Goal: Task Accomplishment & Management: Use online tool/utility

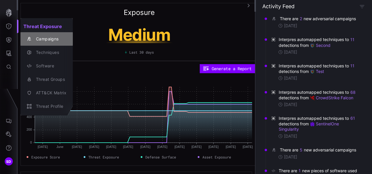
click at [46, 40] on div "Campaigns" at bounding box center [49, 38] width 33 height 7
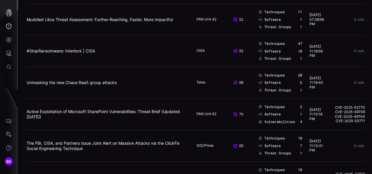
scroll to position [58, 0]
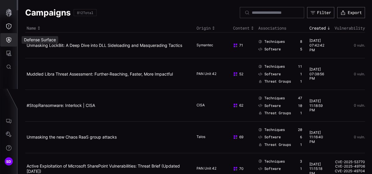
click at [9, 42] on icon "Defense Surface" at bounding box center [9, 40] width 6 height 6
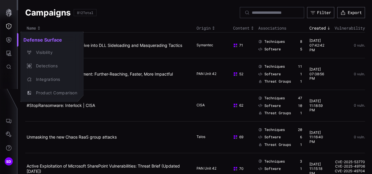
click at [9, 55] on div at bounding box center [186, 87] width 372 height 174
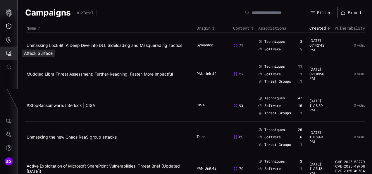
click at [9, 54] on icon "Attack Surface" at bounding box center [8, 53] width 5 height 5
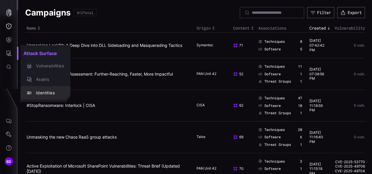
click at [39, 92] on div "Identities" at bounding box center [48, 92] width 31 height 7
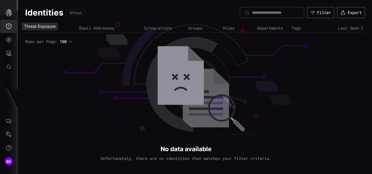
click at [11, 27] on icon "Threat Exposure" at bounding box center [9, 26] width 6 height 6
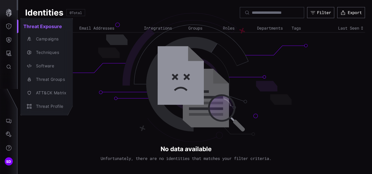
click at [8, 39] on div at bounding box center [186, 87] width 372 height 174
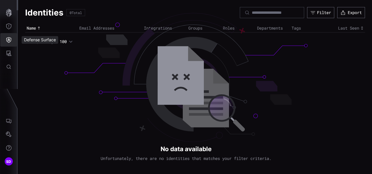
click at [8, 39] on icon "Defense Surface" at bounding box center [8, 40] width 5 height 6
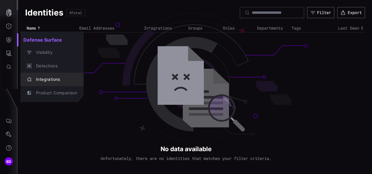
click at [56, 78] on div "Integrations" at bounding box center [55, 79] width 44 height 7
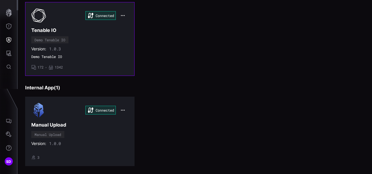
scroll to position [249, 0]
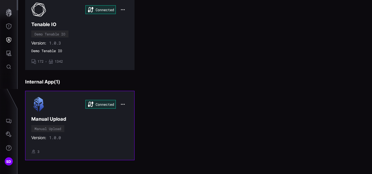
click at [75, 129] on div "Connected Manual Upload Manual Upload Version: 1.0.0 • 3" at bounding box center [79, 125] width 97 height 57
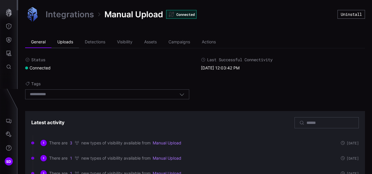
click at [69, 42] on li "Uploads" at bounding box center [64, 42] width 27 height 12
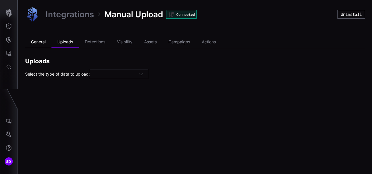
click at [35, 42] on li "General" at bounding box center [38, 42] width 26 height 12
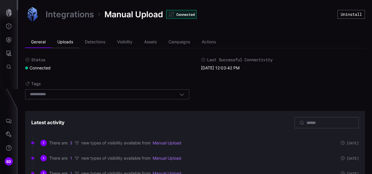
click at [65, 40] on li "Uploads" at bounding box center [64, 42] width 27 height 12
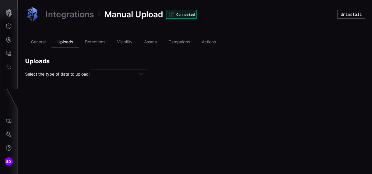
click at [118, 78] on div at bounding box center [119, 74] width 58 height 10
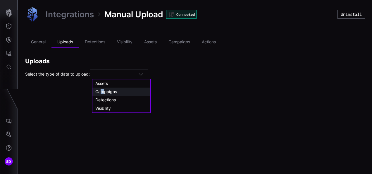
click at [102, 93] on span "Campaigns" at bounding box center [106, 91] width 22 height 5
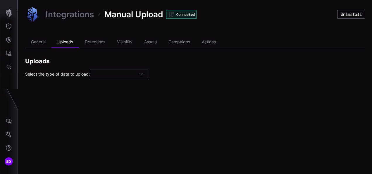
type input "*********"
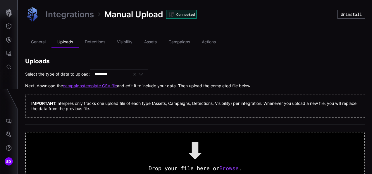
drag, startPoint x: 102, startPoint y: 93, endPoint x: 91, endPoint y: 86, distance: 13.5
click at [91, 86] on link "campaigns template CSV file" at bounding box center [90, 85] width 54 height 5
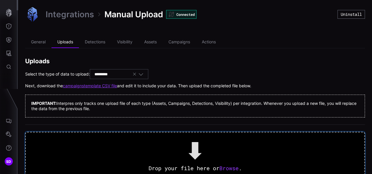
click at [230, 168] on span "Browse" at bounding box center [228, 167] width 19 height 7
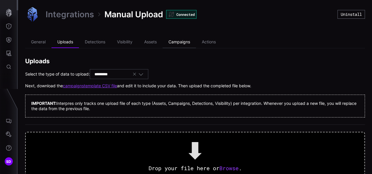
click at [178, 43] on li "Campaigns" at bounding box center [179, 42] width 33 height 12
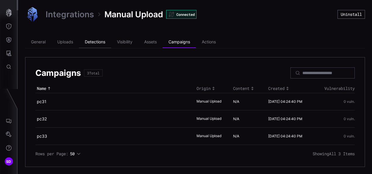
click at [97, 41] on li "Detections" at bounding box center [95, 42] width 32 height 12
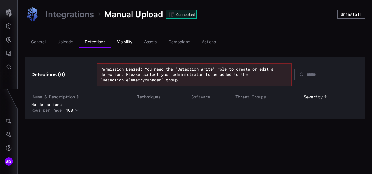
click at [128, 43] on li "Visibility" at bounding box center [124, 42] width 27 height 12
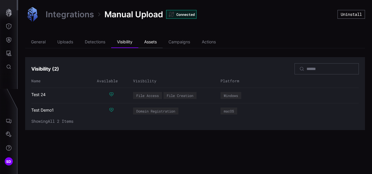
click at [152, 42] on li "Assets" at bounding box center [150, 42] width 24 height 12
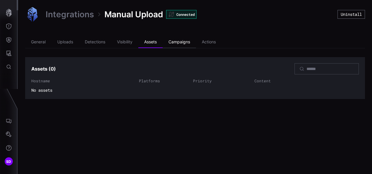
click at [178, 42] on li "Campaigns" at bounding box center [179, 42] width 33 height 12
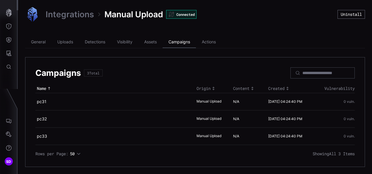
scroll to position [11, 0]
click at [208, 36] on li "Actions" at bounding box center [209, 42] width 26 height 12
